Goal: Check status: Check status

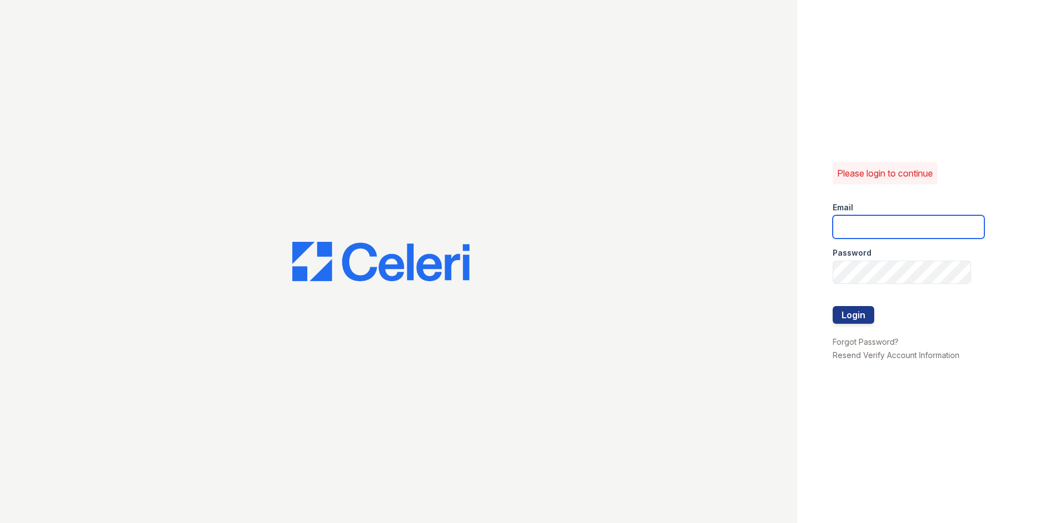
type input "veridian1@cafmanagement.com"
click at [848, 325] on div at bounding box center [909, 329] width 152 height 11
click at [847, 317] on button "Login" at bounding box center [854, 315] width 42 height 18
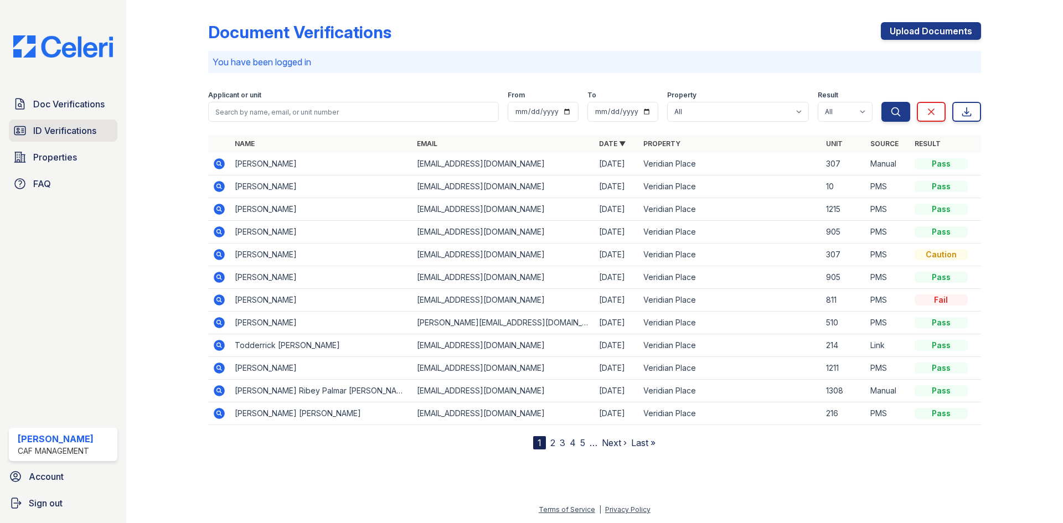
click at [65, 131] on span "ID Verifications" at bounding box center [64, 130] width 63 height 13
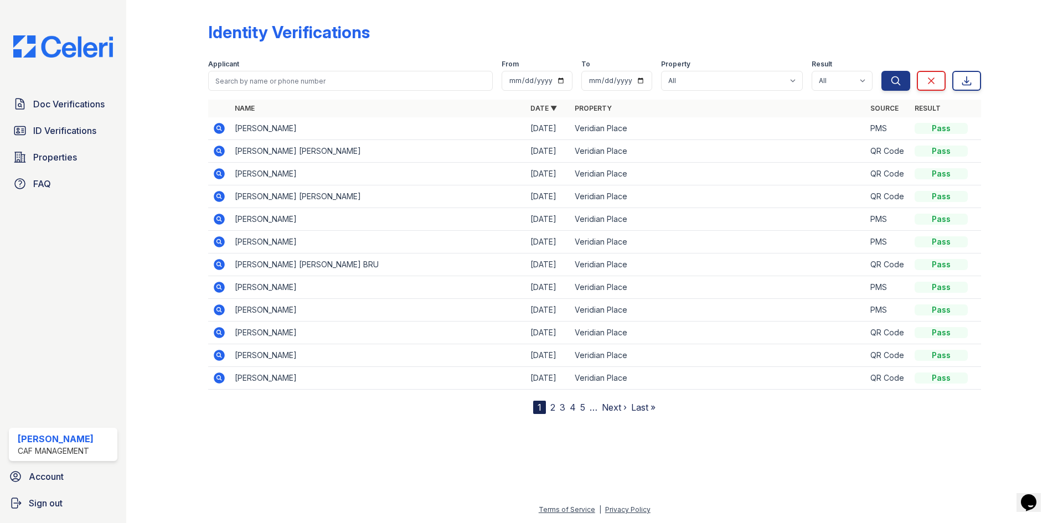
click at [551, 408] on link "2" at bounding box center [552, 407] width 5 height 11
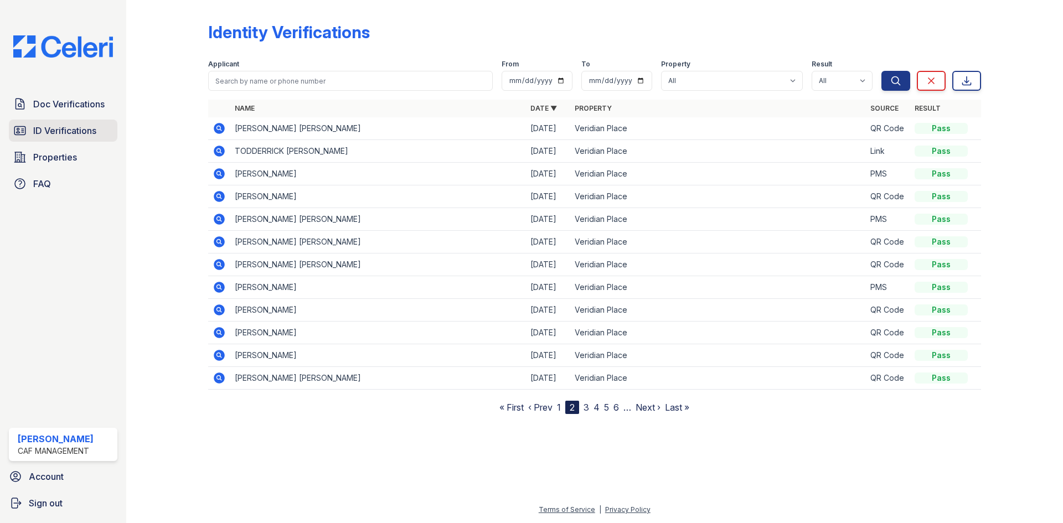
click at [73, 130] on span "ID Verifications" at bounding box center [64, 130] width 63 height 13
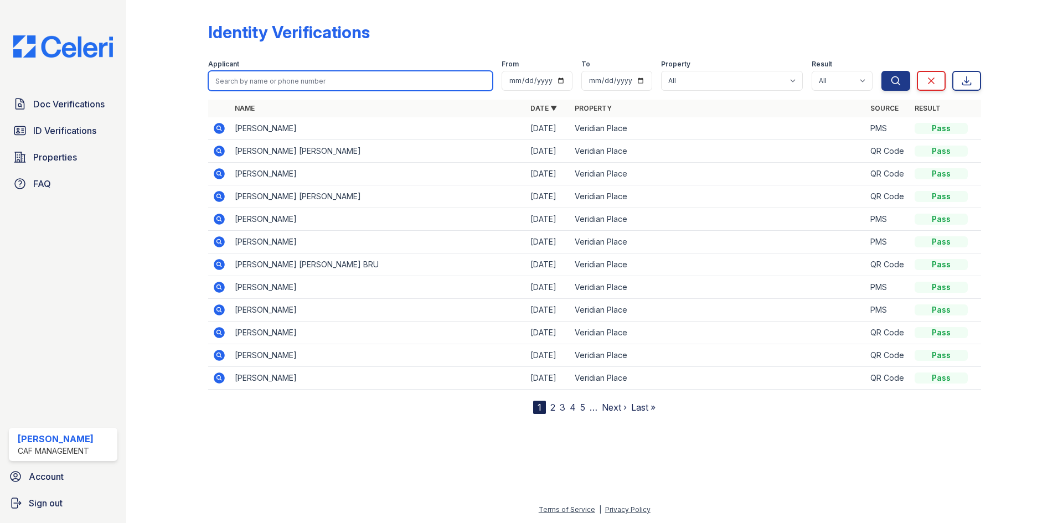
click at [309, 80] on input "search" at bounding box center [350, 81] width 285 height 20
type input "Jaden"
click at [881, 71] on button "Search" at bounding box center [895, 81] width 29 height 20
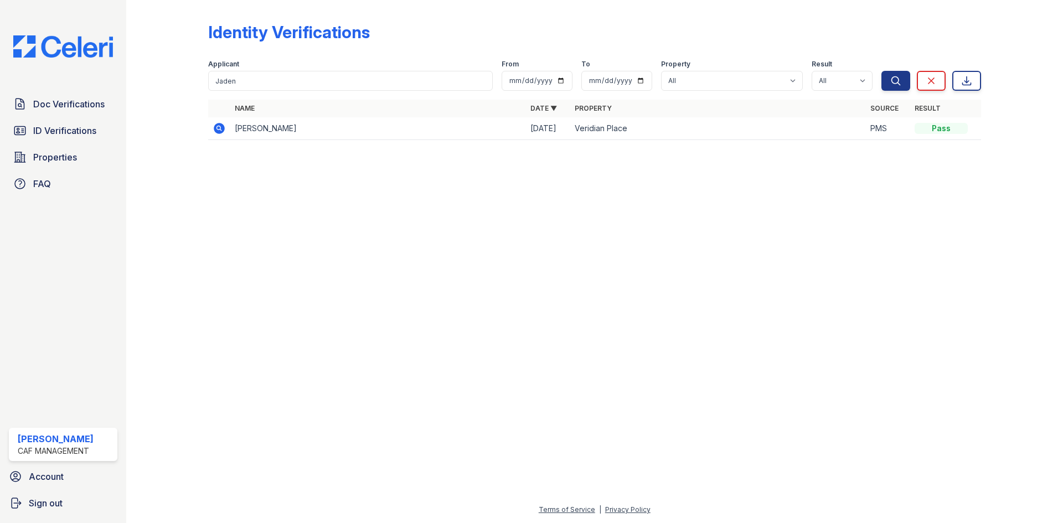
click at [220, 130] on icon at bounding box center [219, 128] width 13 height 13
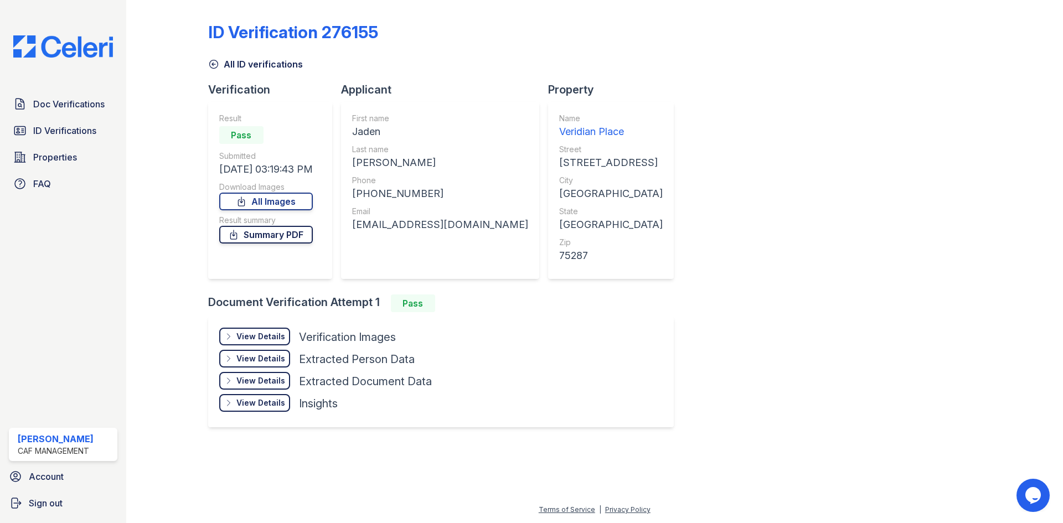
click at [283, 239] on link "Summary PDF" at bounding box center [266, 235] width 94 height 18
click at [249, 343] on div "View Details Details" at bounding box center [254, 337] width 71 height 18
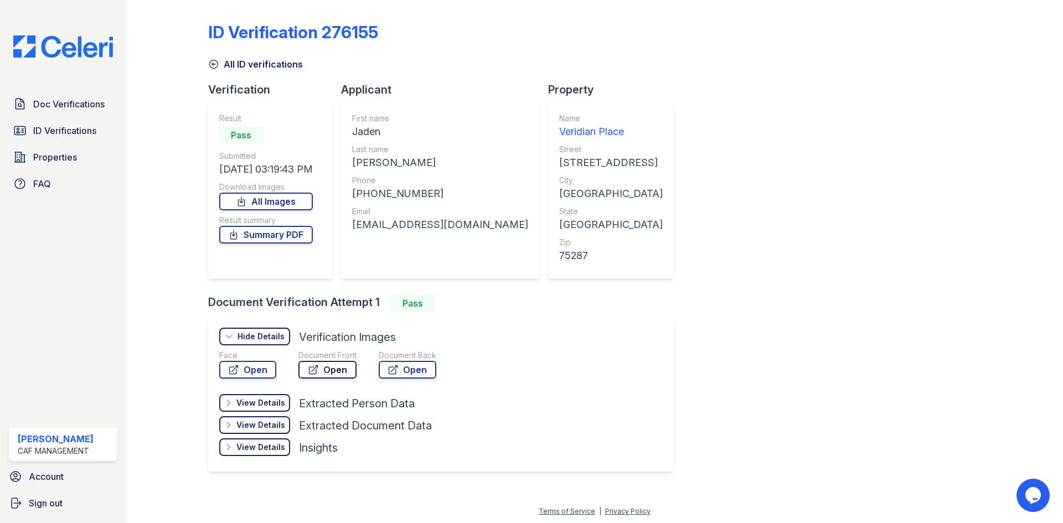
click at [327, 368] on link "Open" at bounding box center [327, 370] width 58 height 18
